Goal: Use online tool/utility: Utilize a website feature to perform a specific function

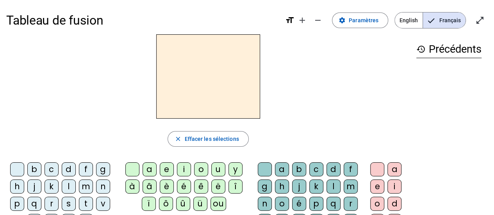
click at [89, 202] on div "t" at bounding box center [86, 204] width 14 height 14
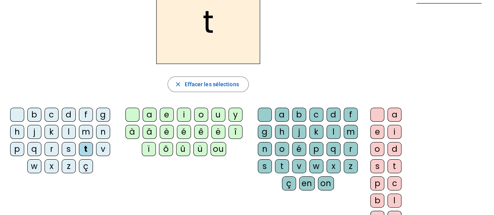
scroll to position [47, 0]
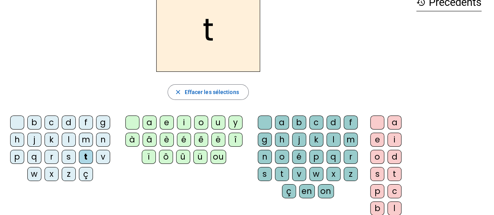
click at [348, 154] on div "r" at bounding box center [351, 157] width 14 height 14
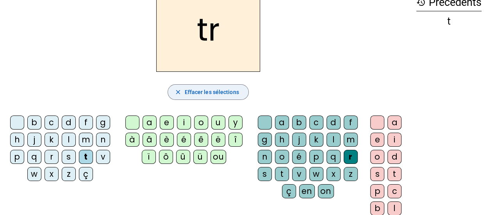
click at [216, 90] on span "Effacer les sélections" at bounding box center [211, 91] width 54 height 9
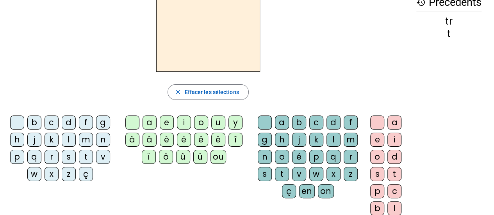
click at [51, 124] on div "c" at bounding box center [52, 123] width 14 height 14
click at [148, 124] on div "a" at bounding box center [150, 123] width 14 height 14
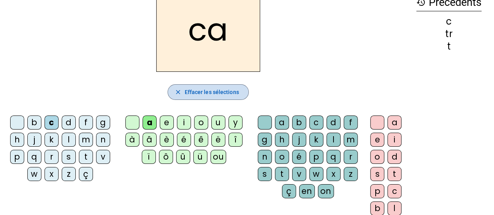
click at [207, 90] on span "Effacer les sélections" at bounding box center [211, 91] width 54 height 9
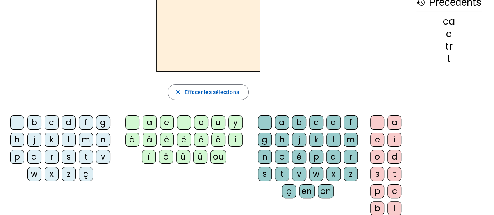
click at [35, 157] on div "q" at bounding box center [34, 157] width 14 height 14
click at [152, 123] on div "a" at bounding box center [150, 123] width 14 height 14
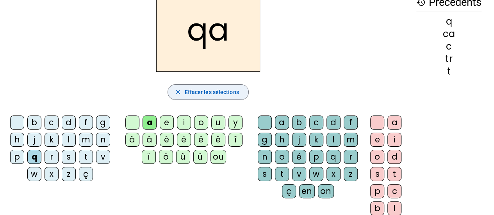
click at [198, 95] on span "Effacer les sélections" at bounding box center [211, 91] width 54 height 9
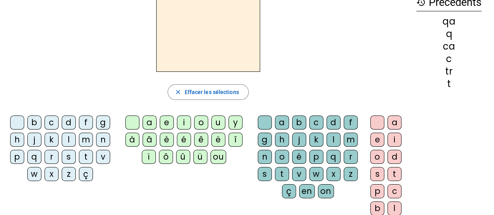
click at [34, 156] on div "q" at bounding box center [34, 157] width 14 height 14
click at [219, 122] on div "u" at bounding box center [218, 123] width 14 height 14
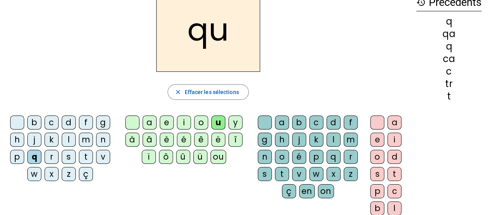
click at [280, 121] on div "a" at bounding box center [282, 123] width 14 height 14
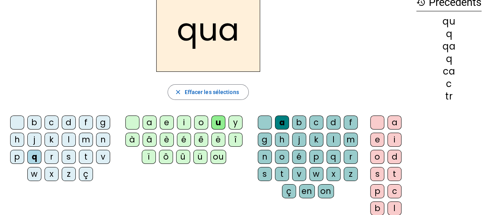
click at [223, 91] on span "Effacer les sélections" at bounding box center [211, 91] width 54 height 9
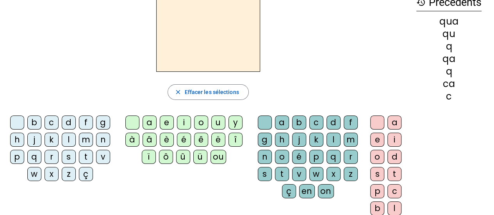
click at [50, 141] on div "k" at bounding box center [52, 140] width 14 height 14
click at [149, 125] on div "a" at bounding box center [150, 123] width 14 height 14
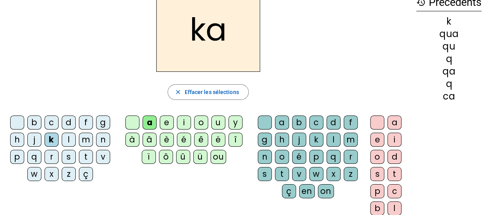
click at [33, 155] on div "q" at bounding box center [34, 157] width 14 height 14
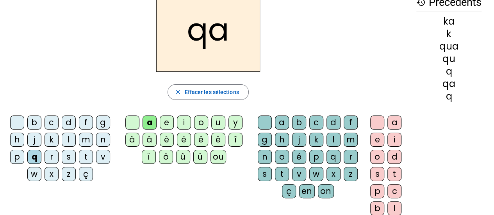
click at [16, 122] on div at bounding box center [17, 123] width 14 height 14
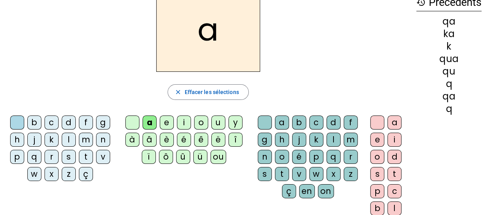
click at [102, 124] on div "g" at bounding box center [103, 123] width 14 height 14
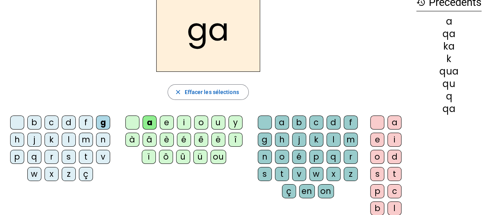
click at [200, 121] on div "o" at bounding box center [201, 123] width 14 height 14
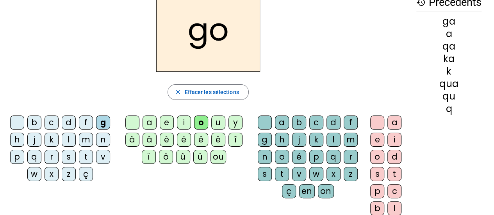
click at [86, 137] on div "m" at bounding box center [86, 140] width 14 height 14
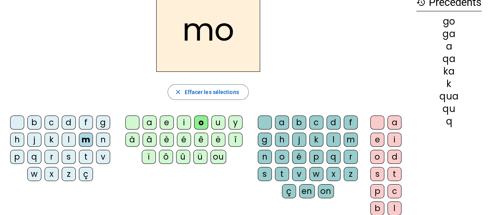
click at [184, 120] on div "i" at bounding box center [184, 123] width 14 height 14
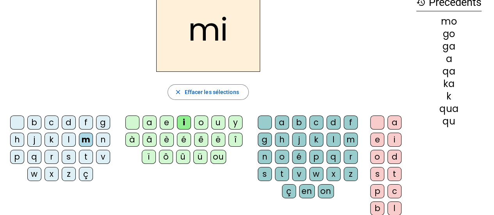
click at [103, 156] on div "v" at bounding box center [103, 157] width 14 height 14
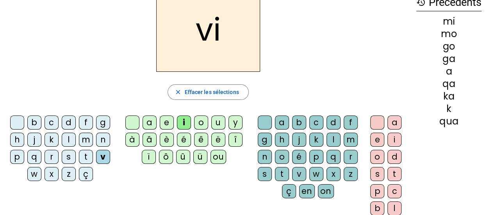
click at [283, 173] on div "t" at bounding box center [282, 174] width 14 height 14
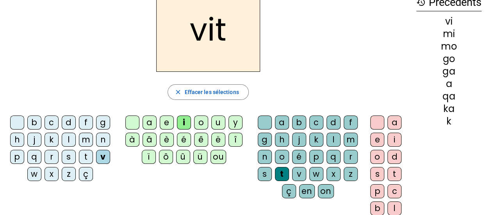
click at [376, 139] on div "e" at bounding box center [377, 140] width 14 height 14
